Goal: Task Accomplishment & Management: Use online tool/utility

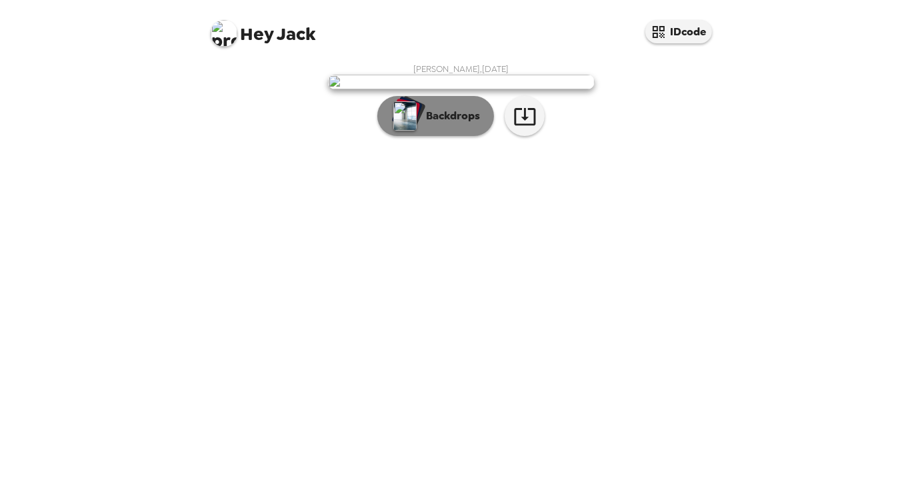
click at [472, 124] on p "Backdrops" at bounding box center [449, 116] width 61 height 16
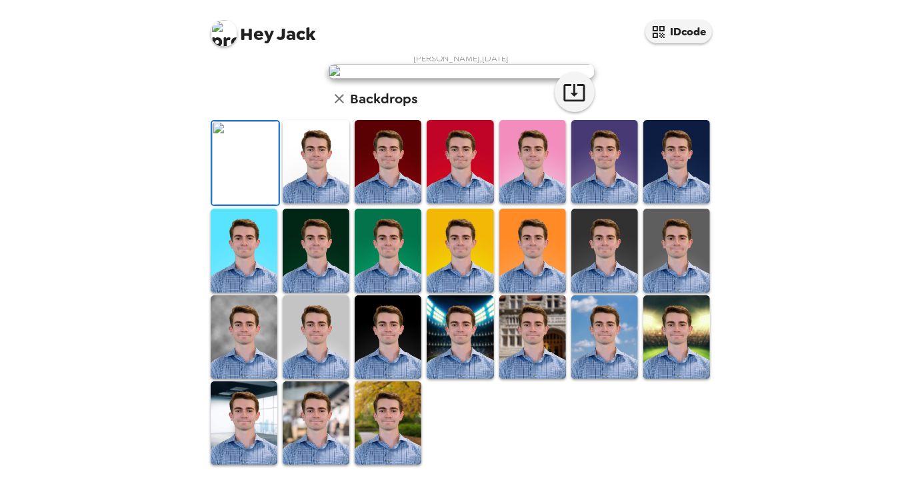
scroll to position [166, 0]
click at [314, 203] on img at bounding box center [316, 161] width 67 height 83
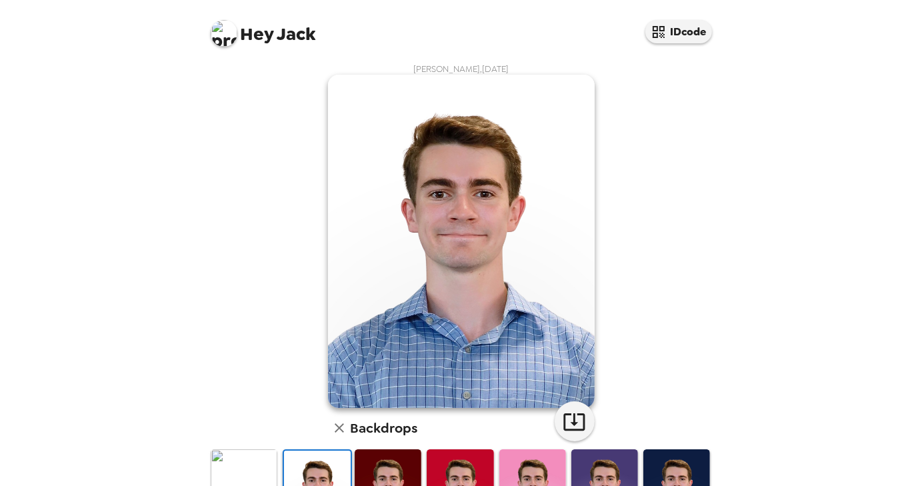
scroll to position [0, 0]
click at [568, 427] on icon "button" at bounding box center [574, 421] width 23 height 23
